Goal: Navigation & Orientation: Find specific page/section

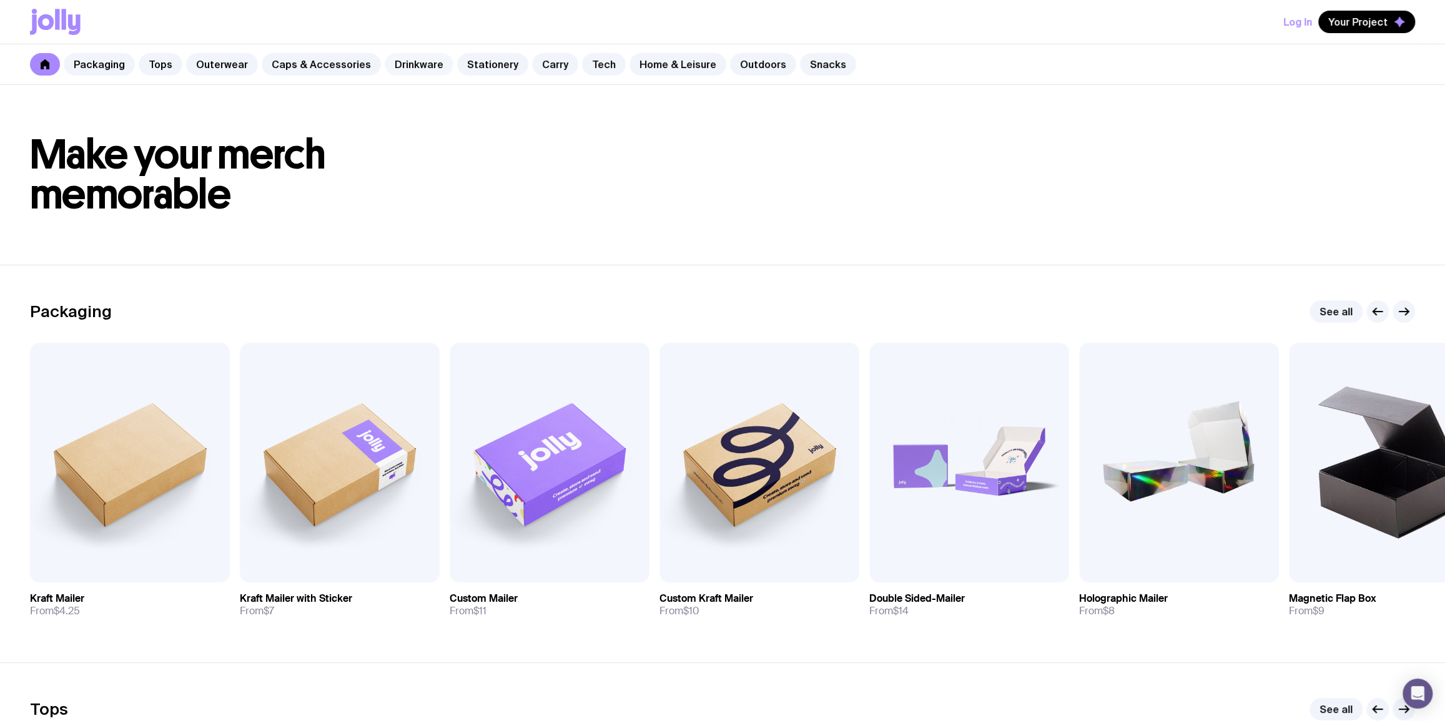
click at [407, 63] on link "Drinkware" at bounding box center [419, 64] width 69 height 22
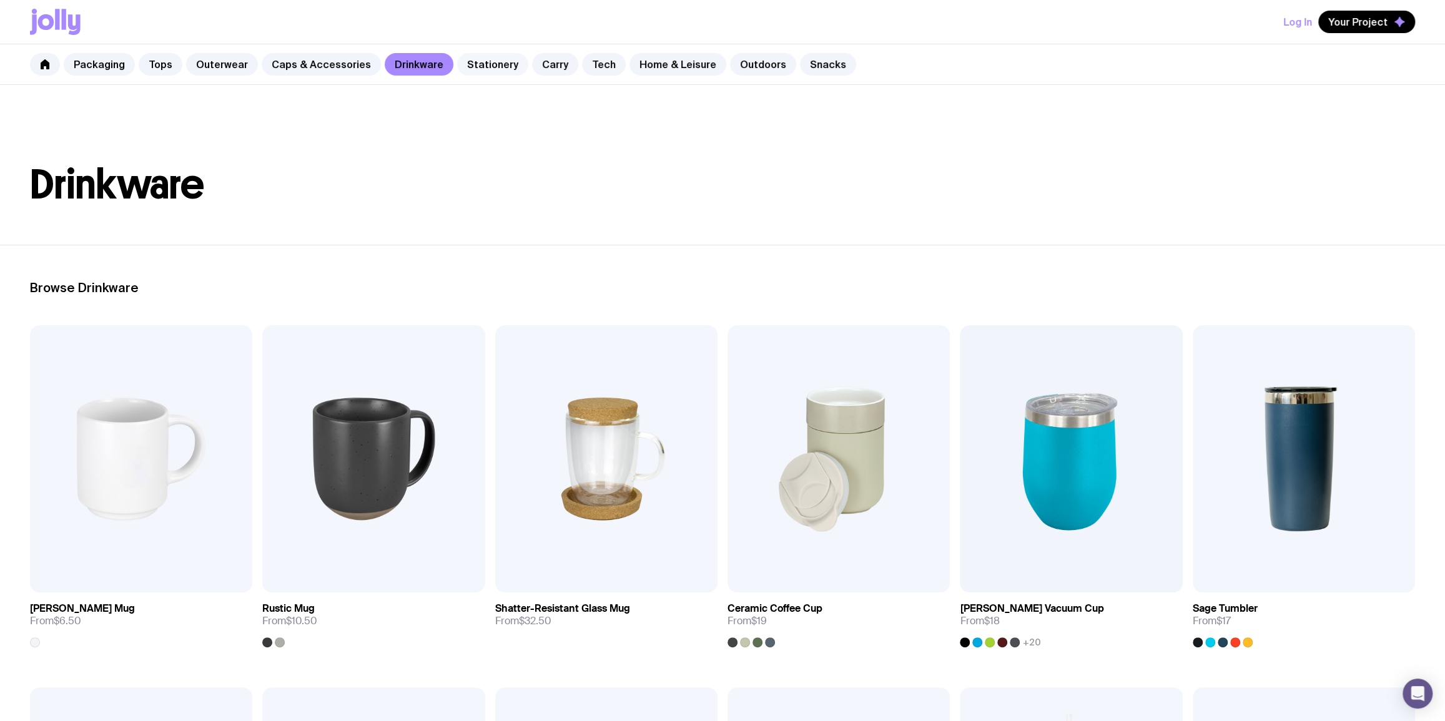
click at [487, 72] on link "Stationery" at bounding box center [492, 64] width 71 height 22
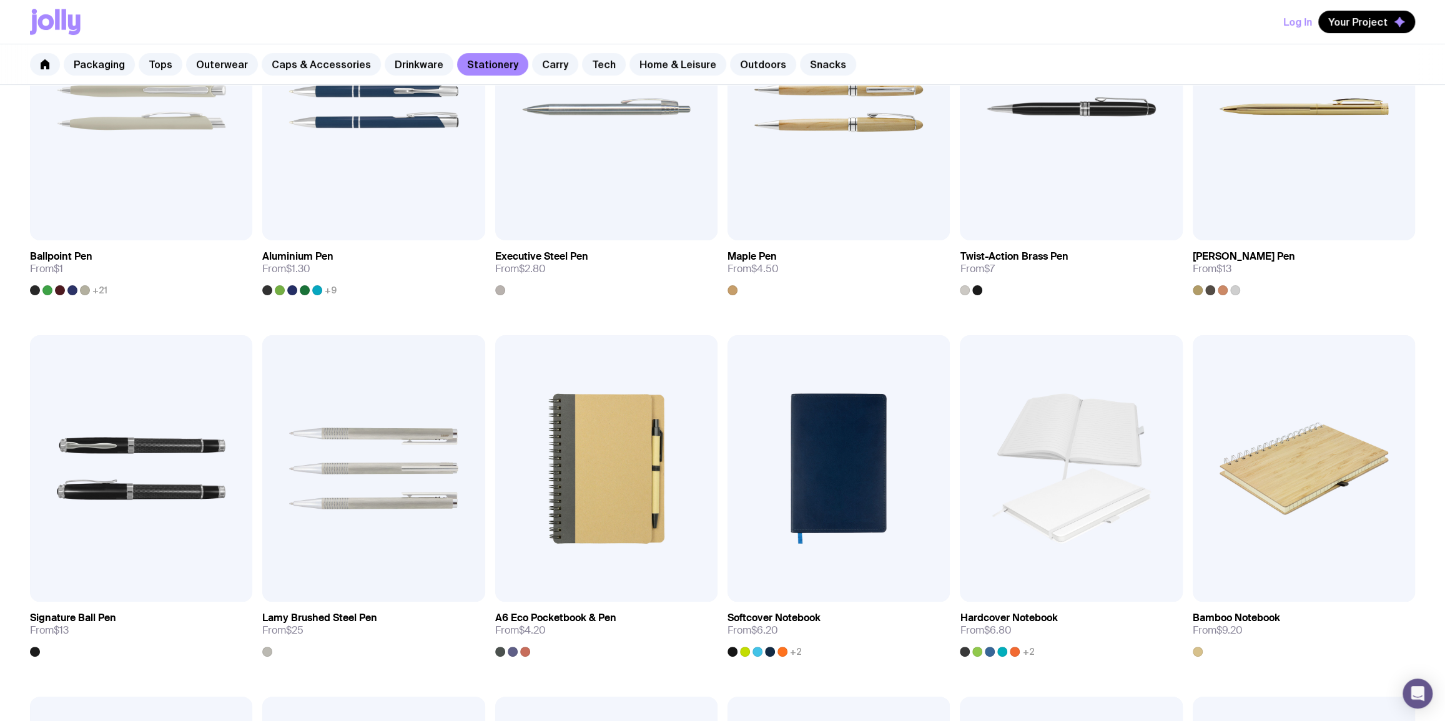
scroll to position [302, 0]
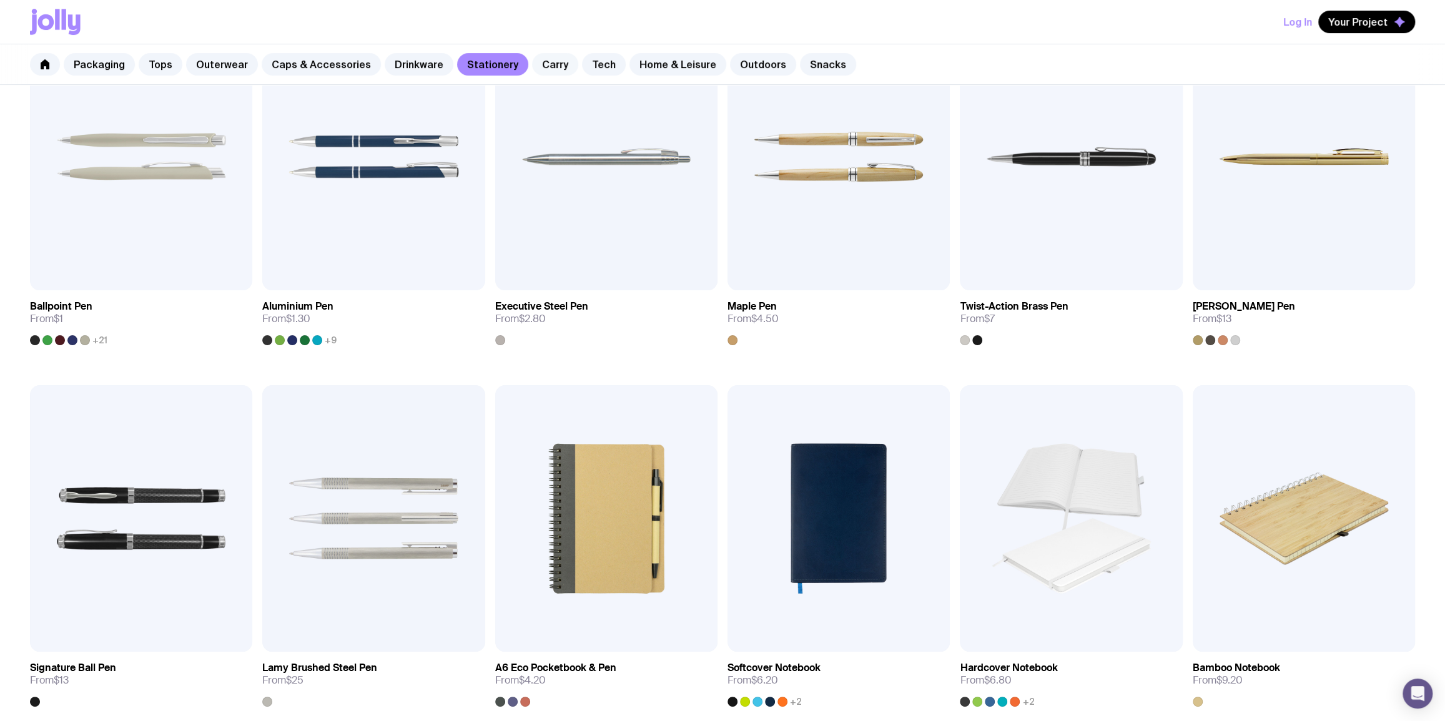
click at [533, 62] on link "Carry" at bounding box center [555, 64] width 46 height 22
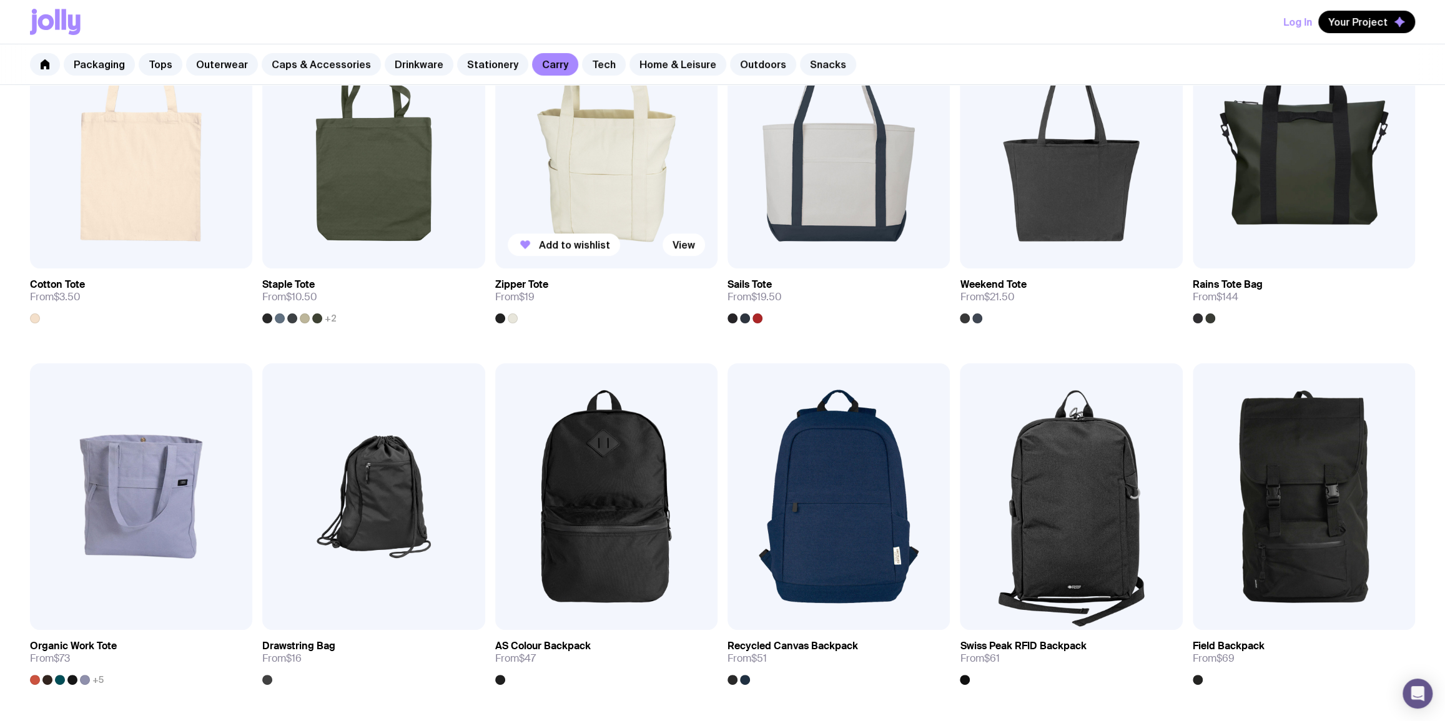
scroll to position [454, 0]
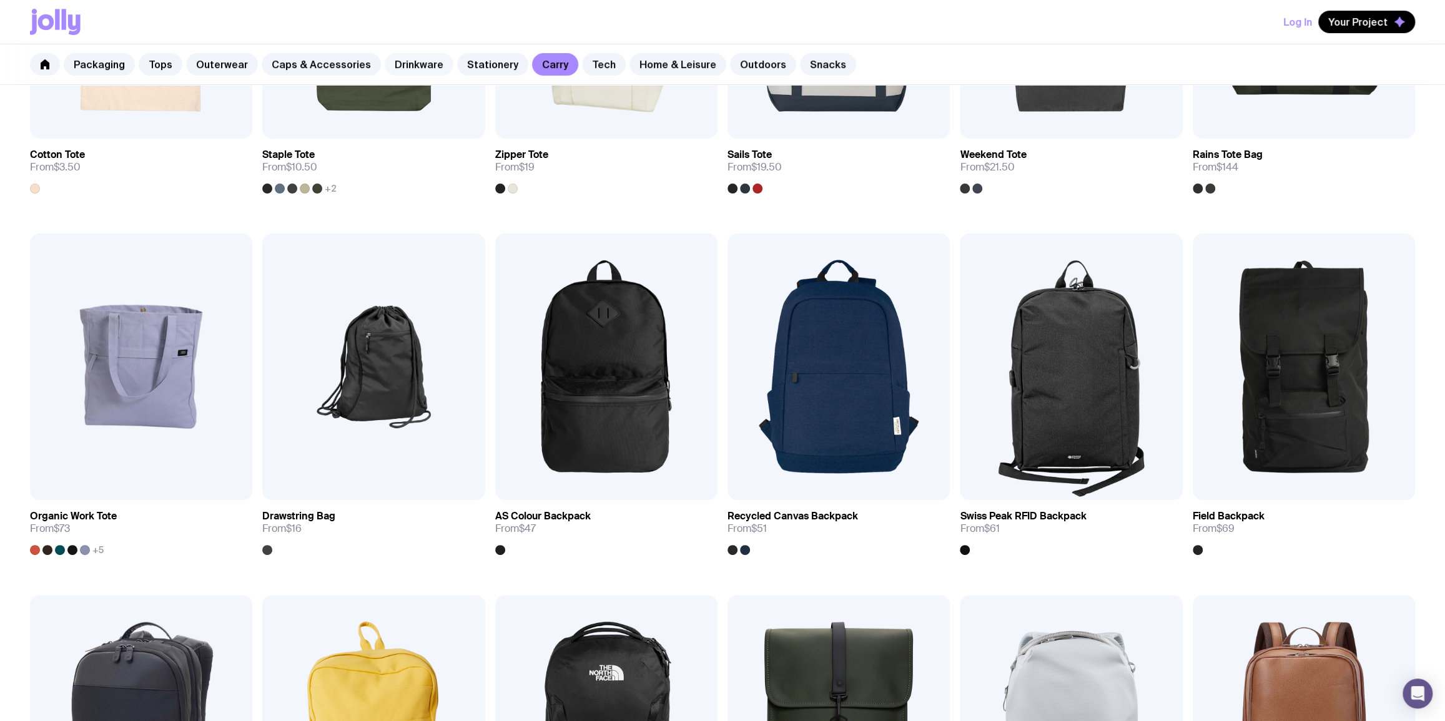
click at [386, 62] on link "Drinkware" at bounding box center [419, 64] width 69 height 22
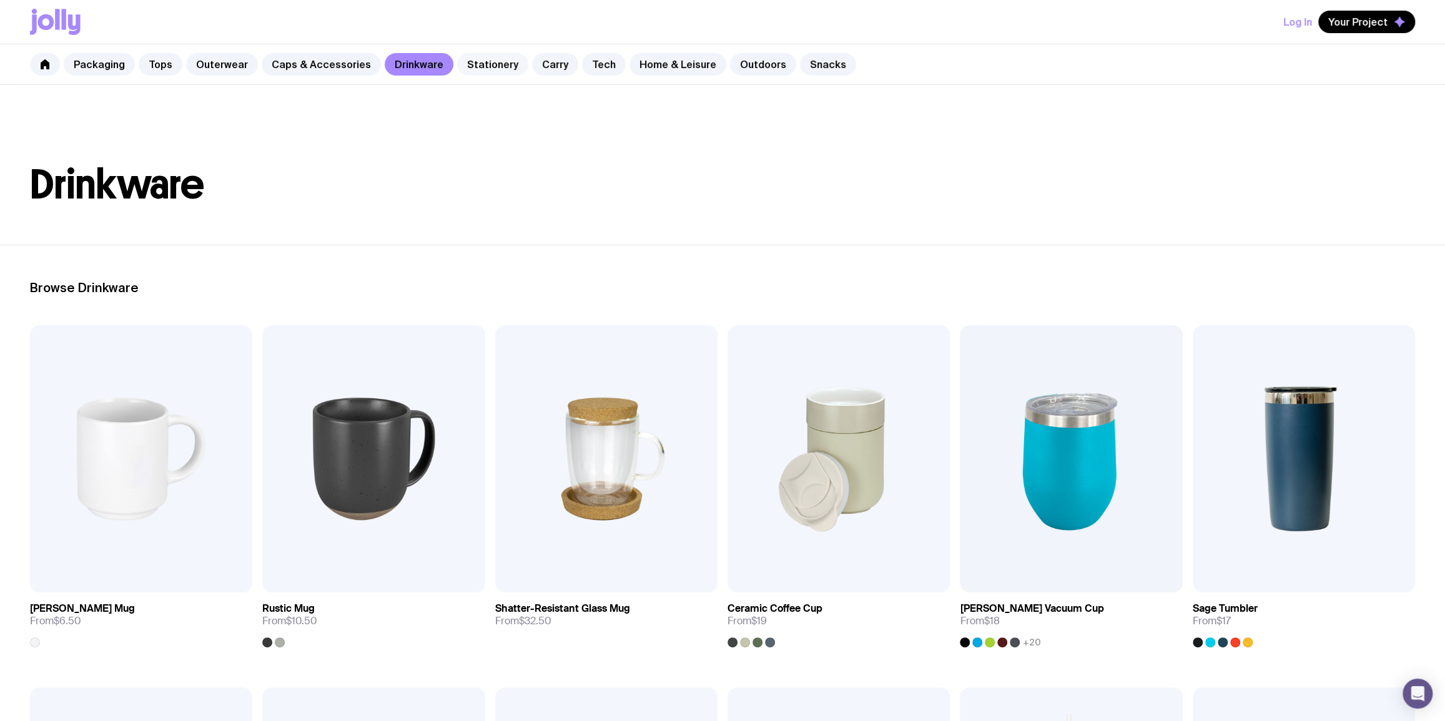
click at [474, 56] on link "Stationery" at bounding box center [492, 64] width 71 height 22
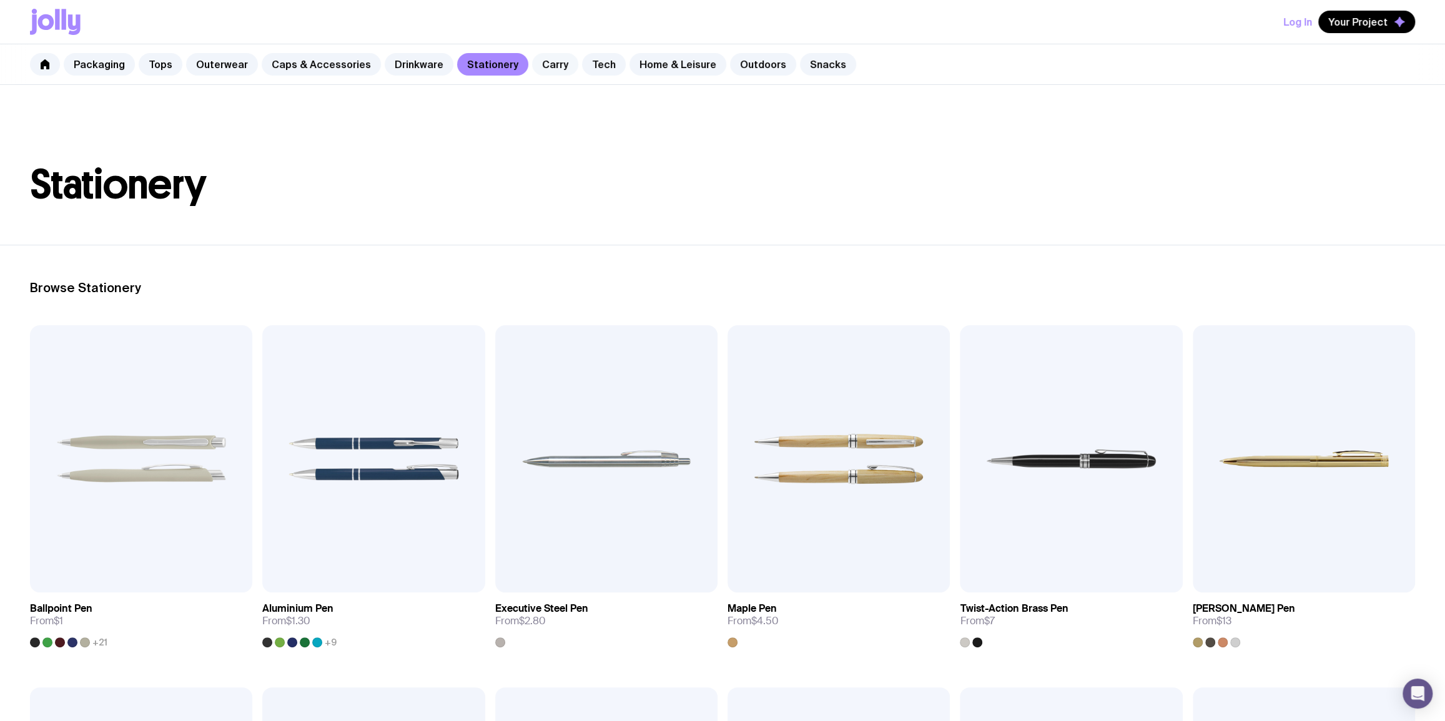
click at [540, 69] on link "Carry" at bounding box center [555, 64] width 46 height 22
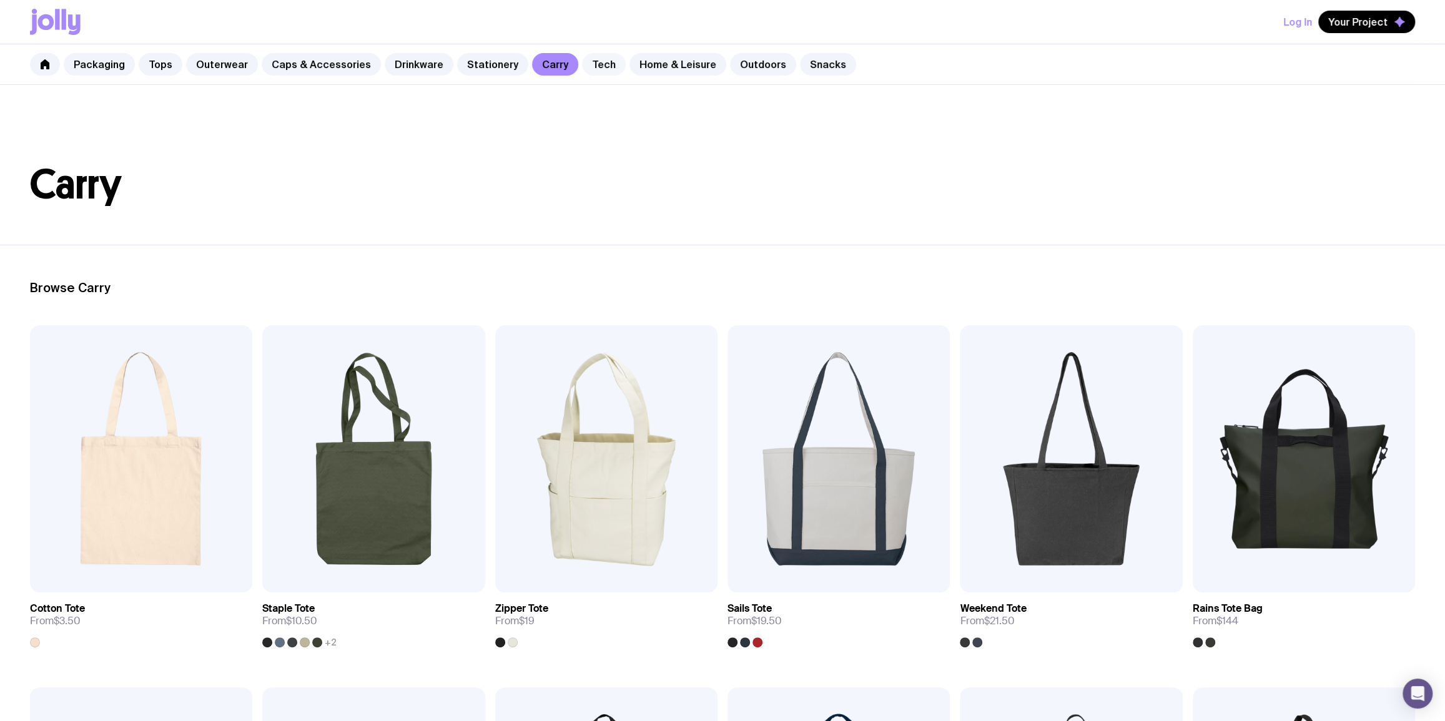
click at [592, 69] on link "Tech" at bounding box center [604, 64] width 44 height 22
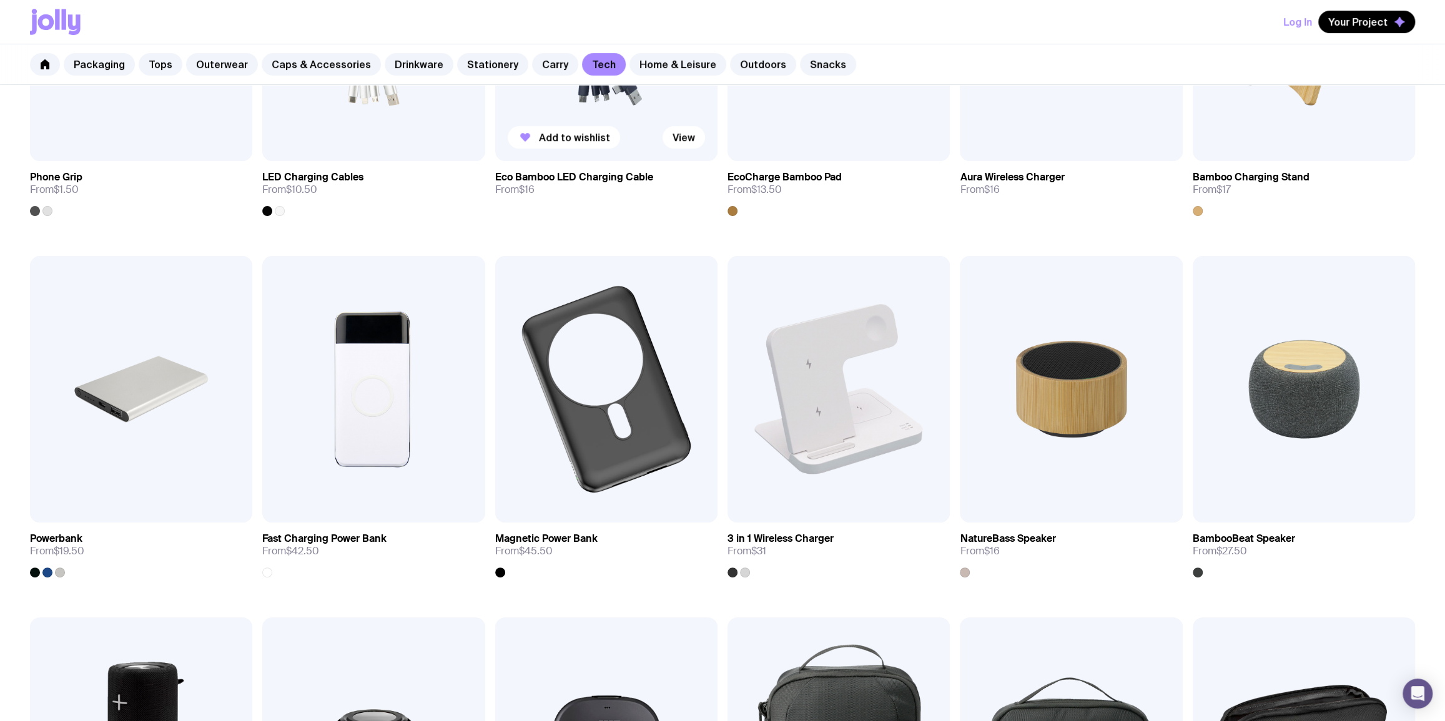
scroll to position [454, 0]
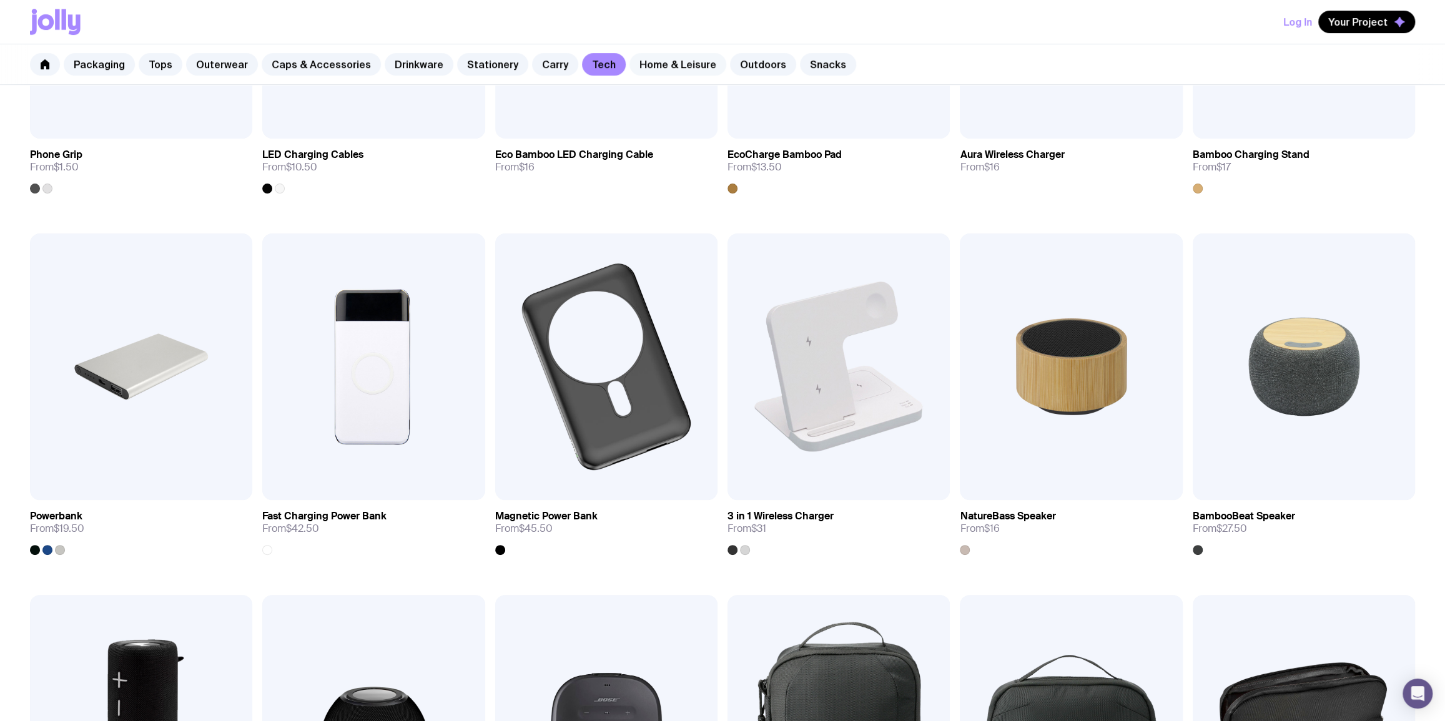
click at [653, 62] on link "Home & Leisure" at bounding box center [678, 64] width 97 height 22
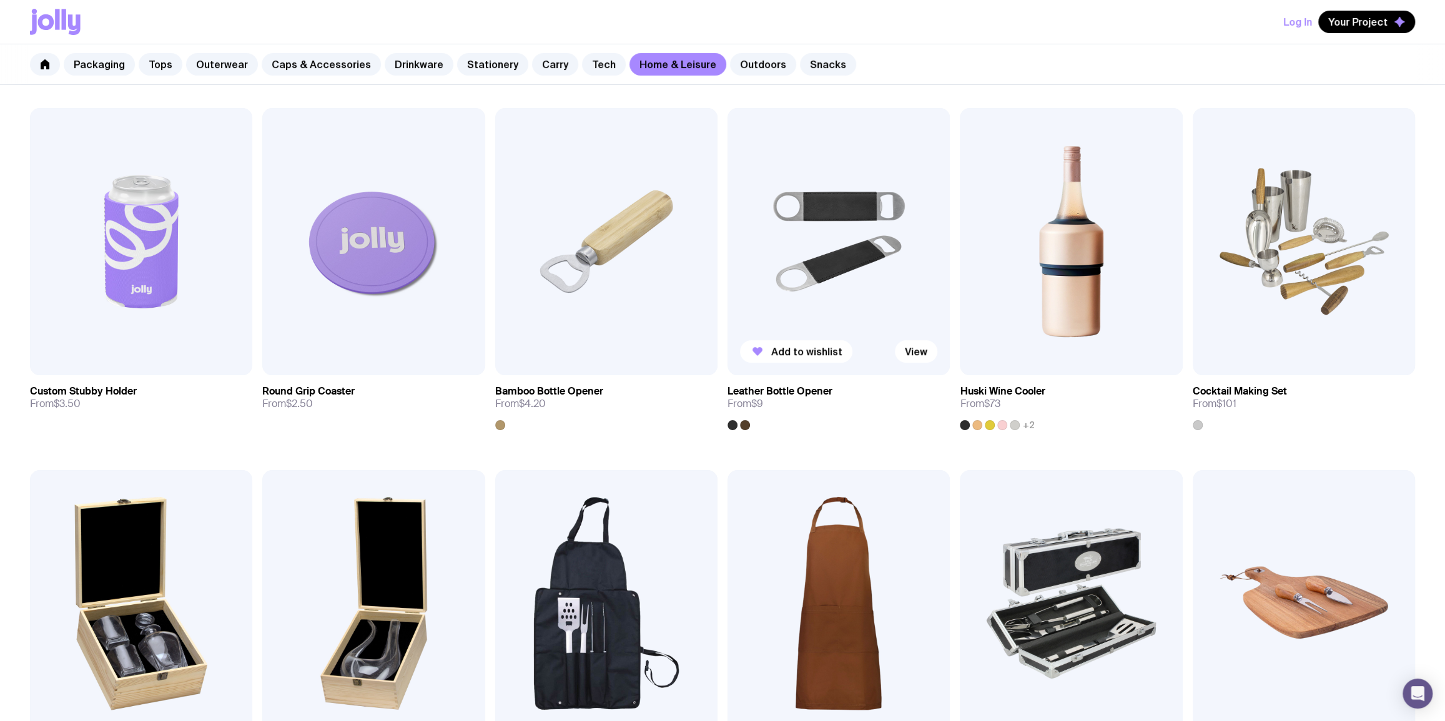
scroll to position [302, 0]
